Goal: Transaction & Acquisition: Purchase product/service

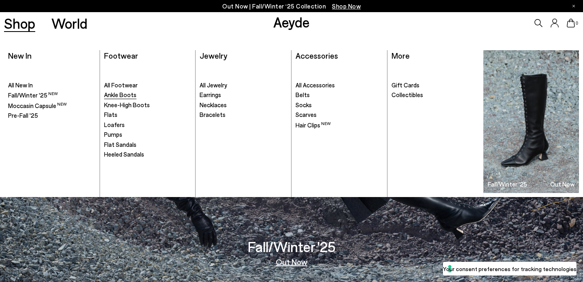
click at [130, 98] on span "Ankle Boots" at bounding box center [120, 94] width 32 height 7
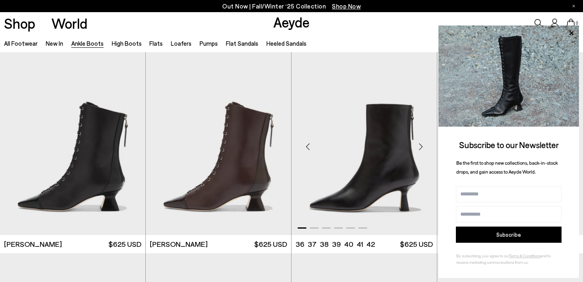
scroll to position [37, 0]
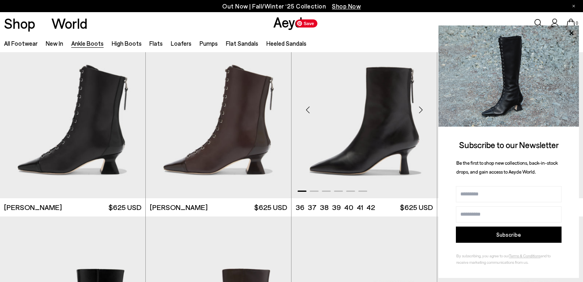
click at [388, 121] on img "1 / 6" at bounding box center [363, 106] width 145 height 182
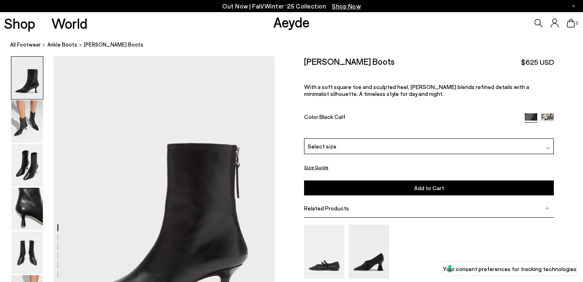
scroll to position [81, 0]
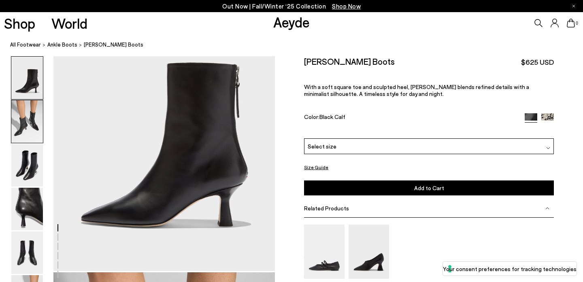
click at [24, 123] on img at bounding box center [27, 121] width 32 height 42
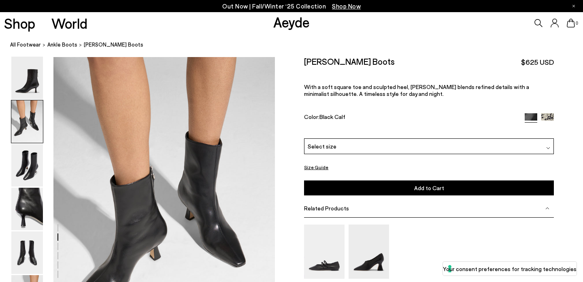
scroll to position [297, 0]
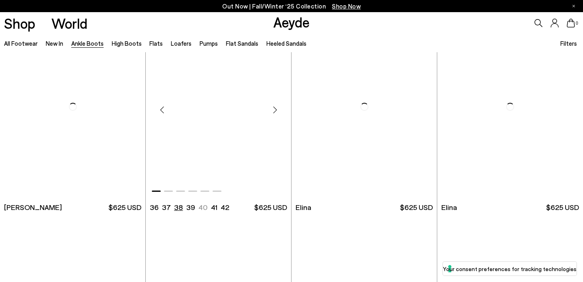
scroll to position [154, 0]
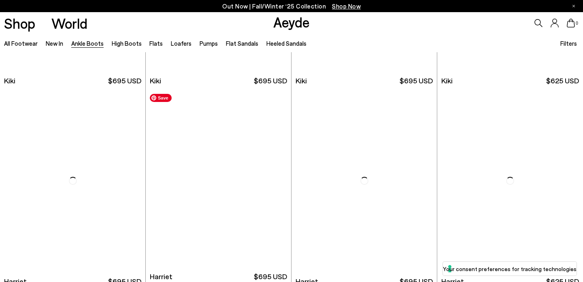
scroll to position [1192, 0]
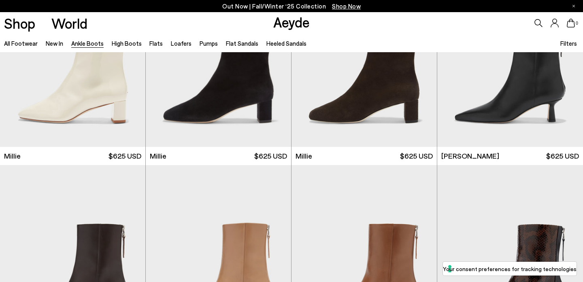
scroll to position [1884, 0]
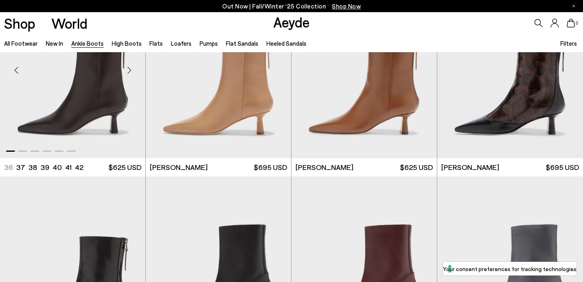
click at [95, 126] on img "1 / 6" at bounding box center [72, 67] width 145 height 182
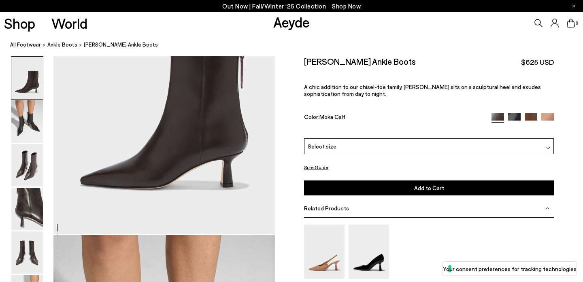
scroll to position [27, 0]
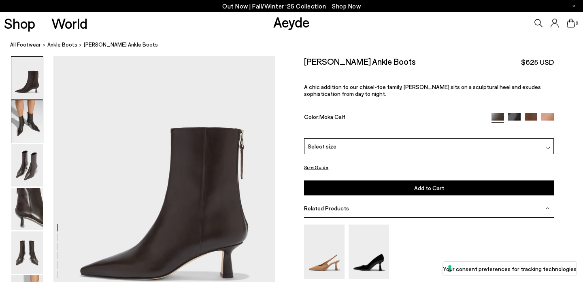
click at [40, 117] on img at bounding box center [27, 121] width 32 height 42
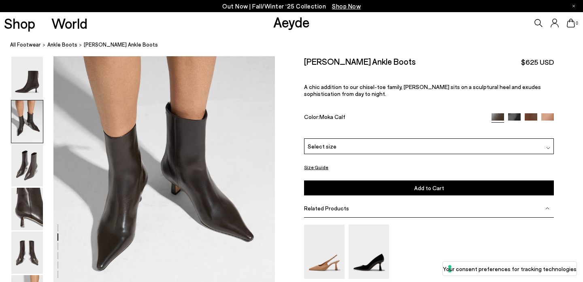
scroll to position [332, 0]
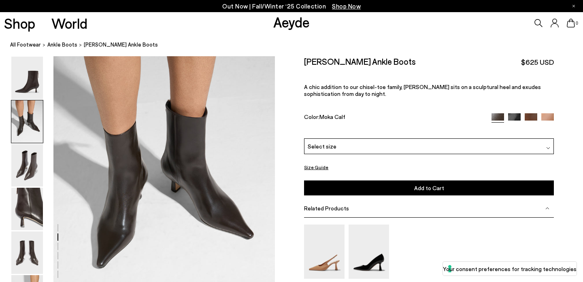
click at [531, 117] on img at bounding box center [530, 119] width 13 height 13
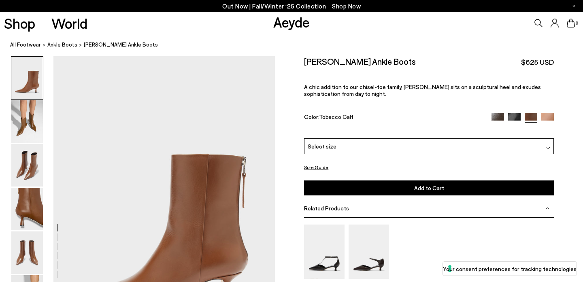
click at [499, 115] on img at bounding box center [497, 119] width 13 height 13
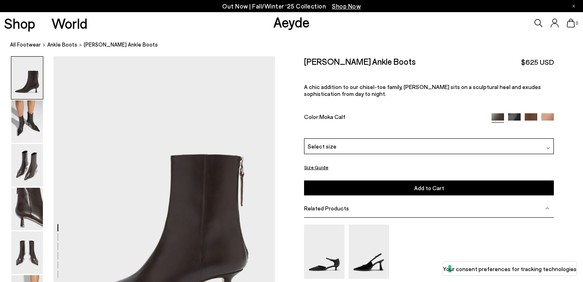
click at [428, 147] on div "Select size" at bounding box center [429, 146] width 250 height 16
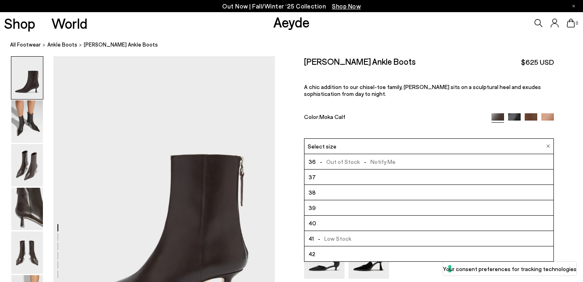
click at [343, 195] on li "38" at bounding box center [428, 192] width 249 height 15
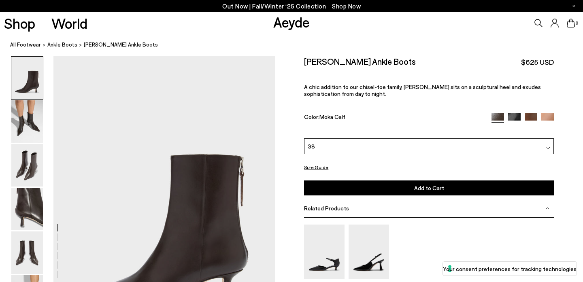
click at [355, 190] on button "Add to Cart Select a Size First" at bounding box center [429, 187] width 250 height 15
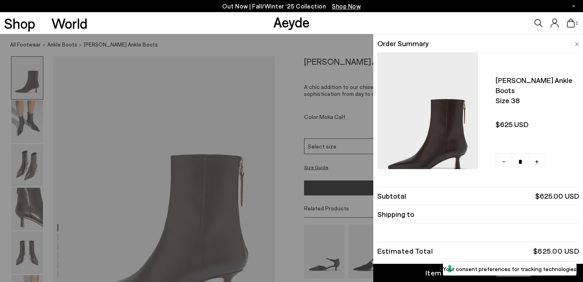
scroll to position [15, 0]
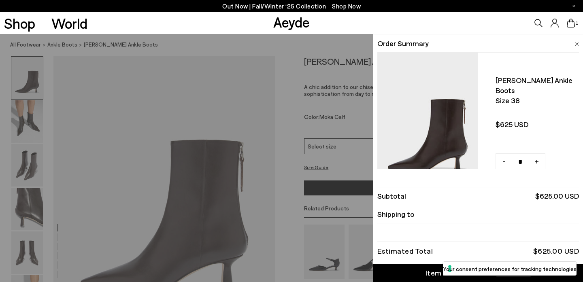
click at [513, 269] on label "Your consent preferences for tracking technologies" at bounding box center [510, 269] width 134 height 8
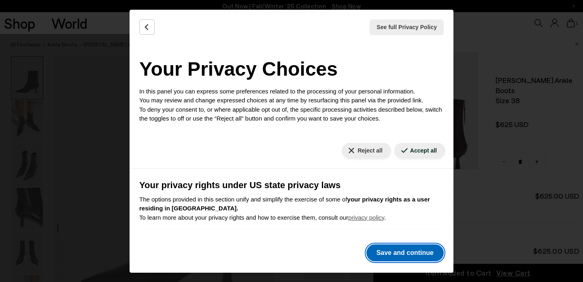
click at [405, 258] on button "Save and continue" at bounding box center [404, 252] width 77 height 17
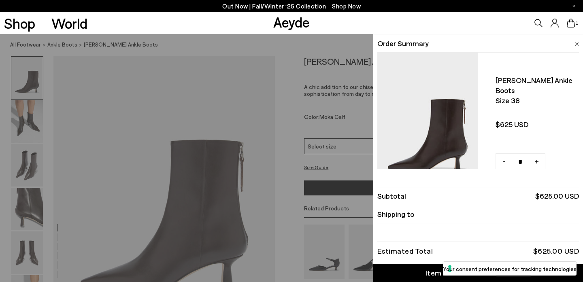
click at [441, 272] on div "Item Added to Cart" at bounding box center [458, 273] width 66 height 10
